Goal: Task Accomplishment & Management: Use online tool/utility

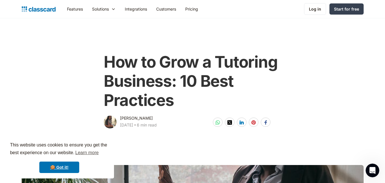
click at [40, 12] on img "home" at bounding box center [39, 9] width 34 height 8
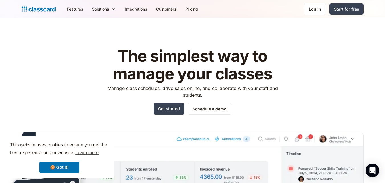
click at [41, 9] on img "home" at bounding box center [39, 9] width 34 height 8
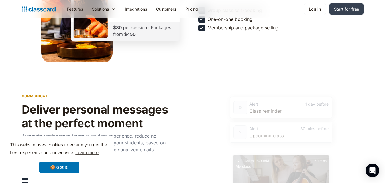
scroll to position [741, 0]
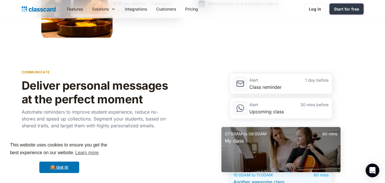
click at [351, 8] on div "Start for free" at bounding box center [346, 9] width 25 height 6
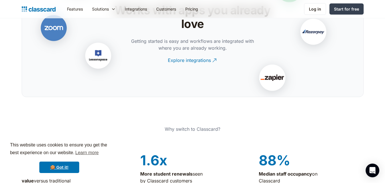
scroll to position [1311, 0]
